Goal: Information Seeking & Learning: Understand process/instructions

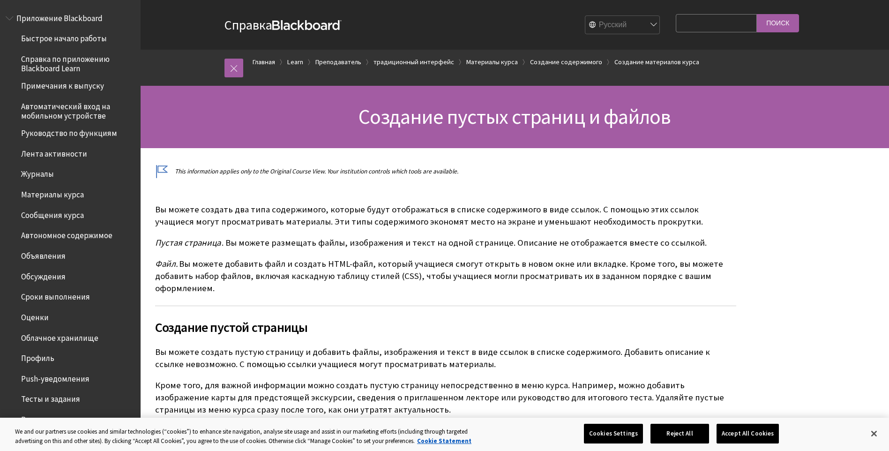
scroll to position [1470, 0]
